Goal: Find specific page/section: Find specific page/section

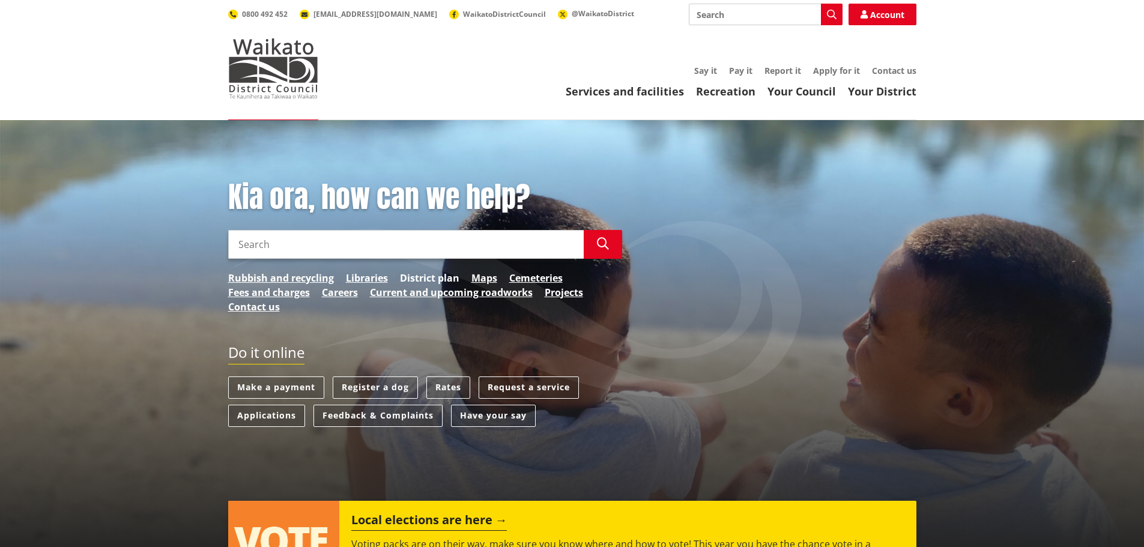
click at [446, 277] on link "District plan" at bounding box center [429, 278] width 59 height 14
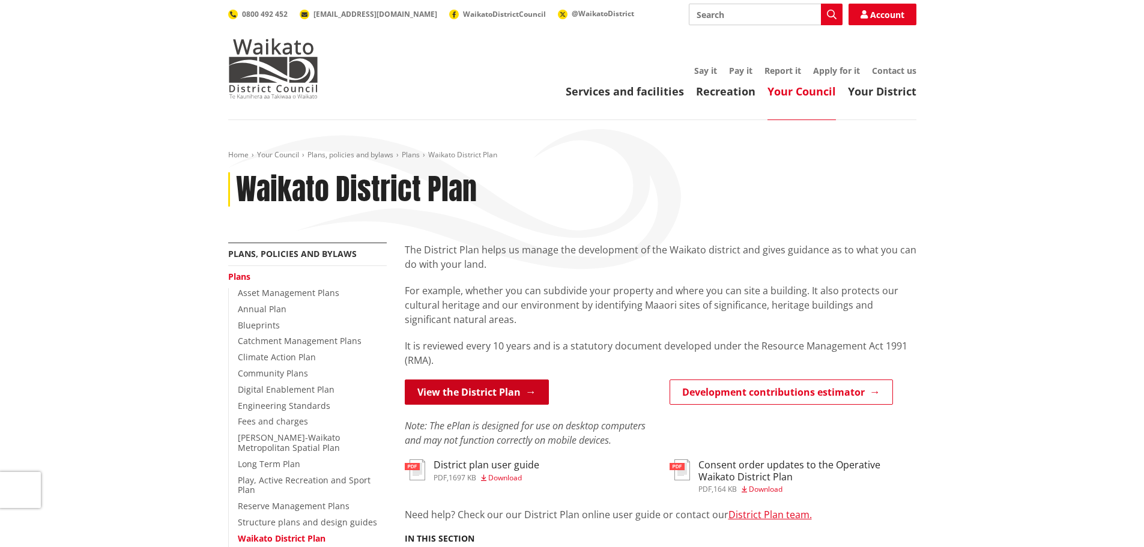
click at [489, 389] on link "View the District Plan" at bounding box center [477, 392] width 144 height 25
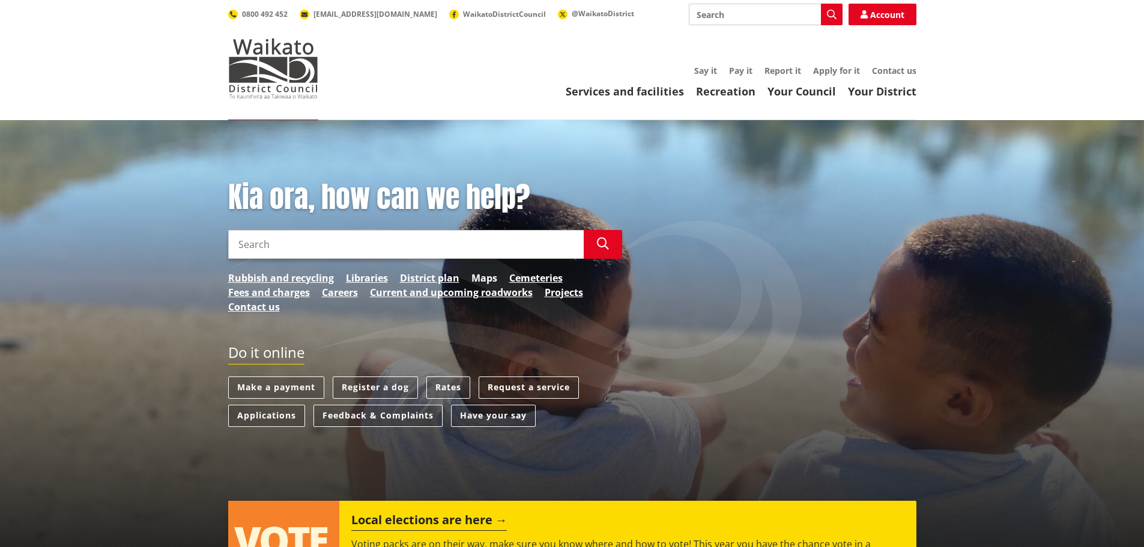
click at [485, 279] on link "Maps" at bounding box center [484, 278] width 26 height 14
